Goal: Task Accomplishment & Management: Use online tool/utility

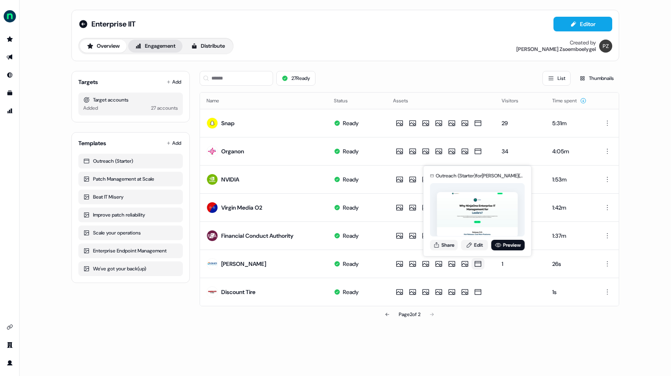
click at [153, 44] on button "Engagement" at bounding box center [155, 46] width 54 height 13
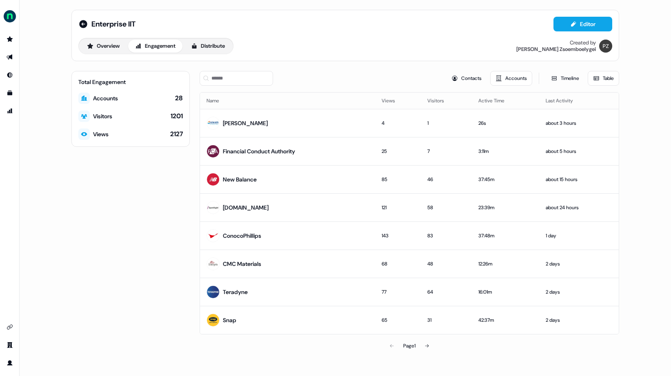
click at [602, 77] on button "Table" at bounding box center [602, 78] width 31 height 15
click at [557, 78] on button "Timeline" at bounding box center [564, 78] width 39 height 15
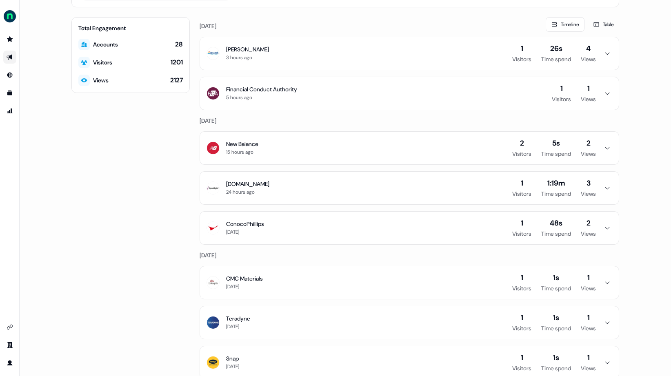
scroll to position [54, 0]
click at [602, 187] on icon "button" at bounding box center [607, 187] width 10 height 7
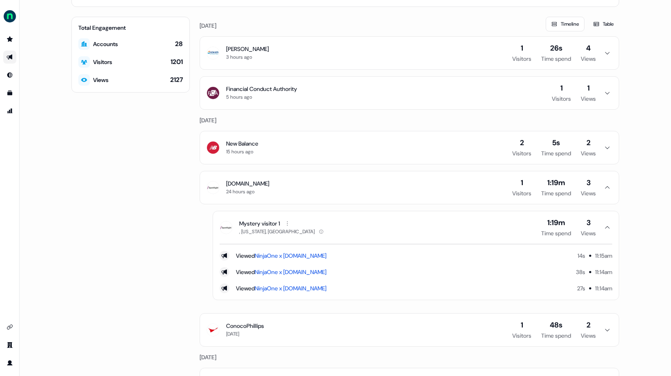
click at [605, 187] on icon "button" at bounding box center [607, 187] width 4 height 2
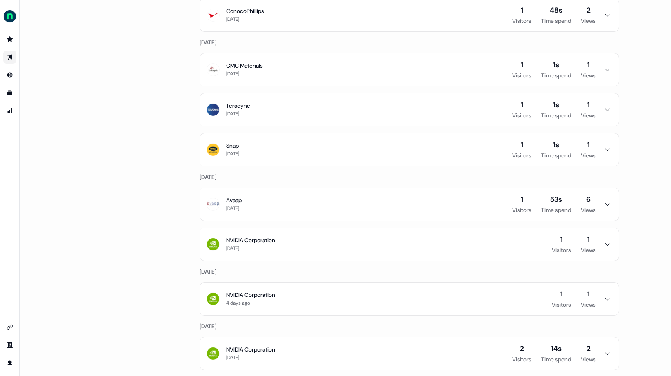
scroll to position [0, 0]
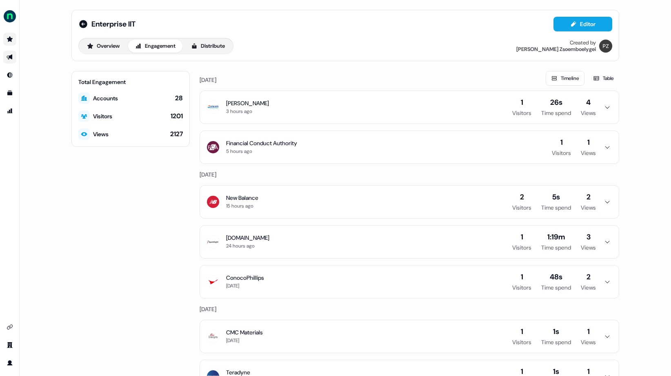
click at [16, 34] on li "side nav menu" at bounding box center [9, 39] width 19 height 13
click at [14, 36] on link "Go to prospects" at bounding box center [9, 39] width 13 height 13
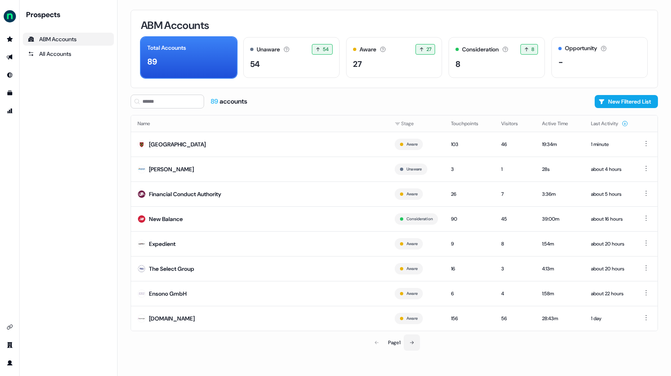
click at [413, 343] on icon at bounding box center [411, 342] width 5 height 5
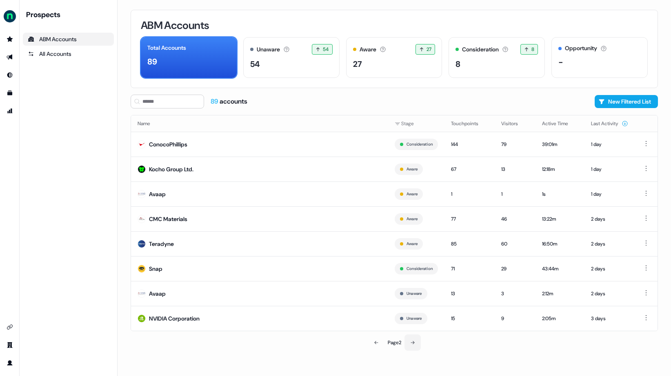
click at [413, 343] on icon at bounding box center [412, 342] width 5 height 5
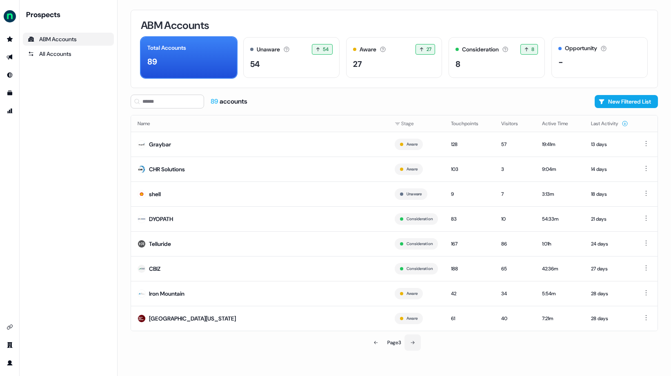
click at [413, 343] on icon at bounding box center [412, 342] width 5 height 5
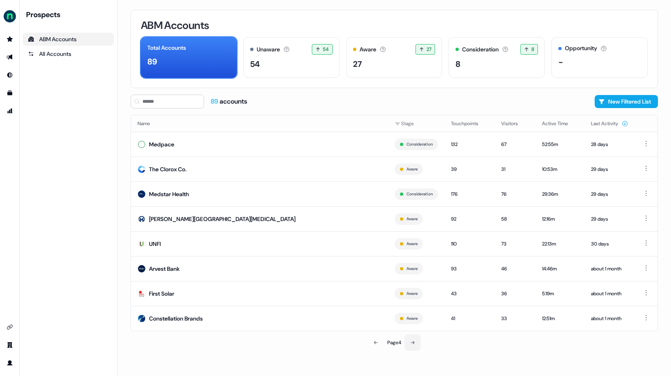
click at [413, 343] on icon at bounding box center [412, 342] width 5 height 5
